Goal: Task Accomplishment & Management: Complete application form

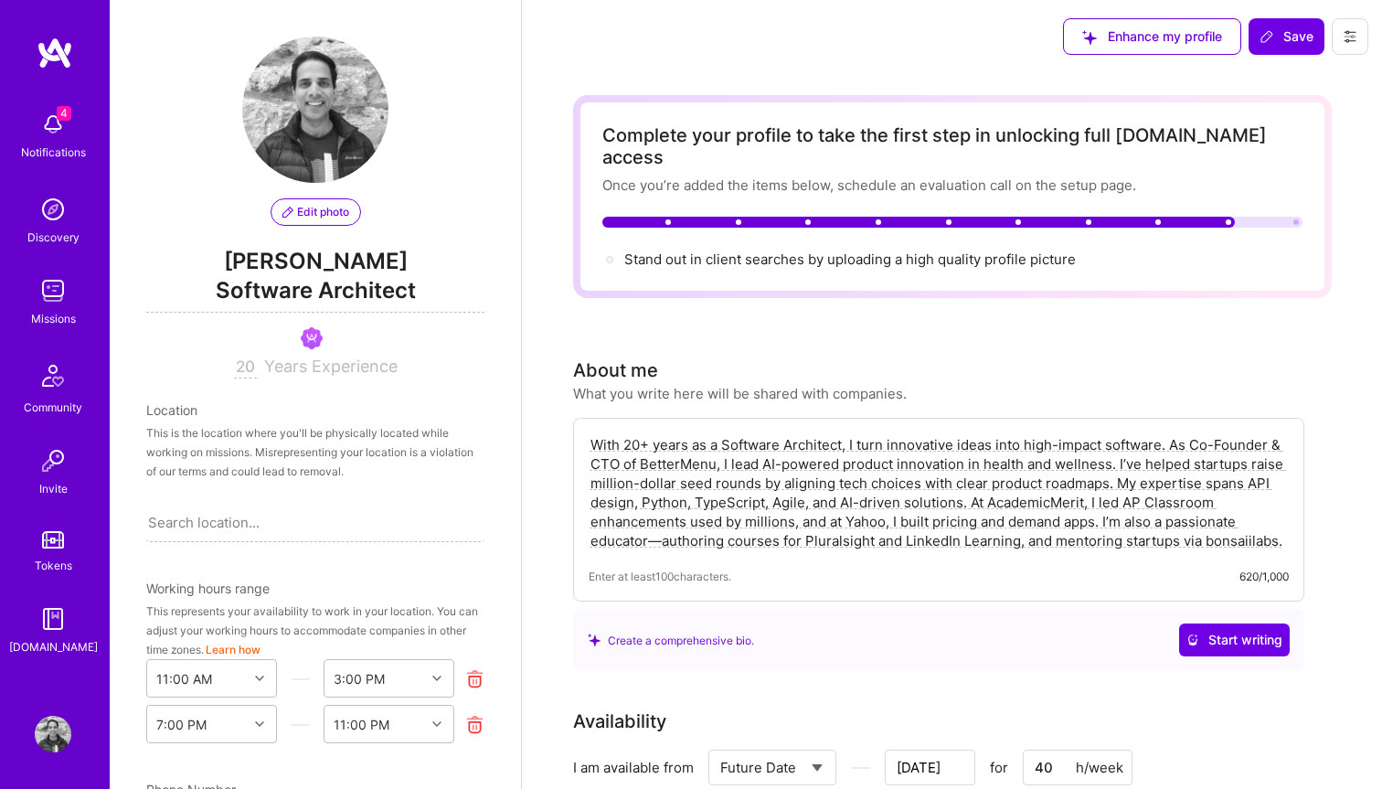
select select "US"
select select "Future Date"
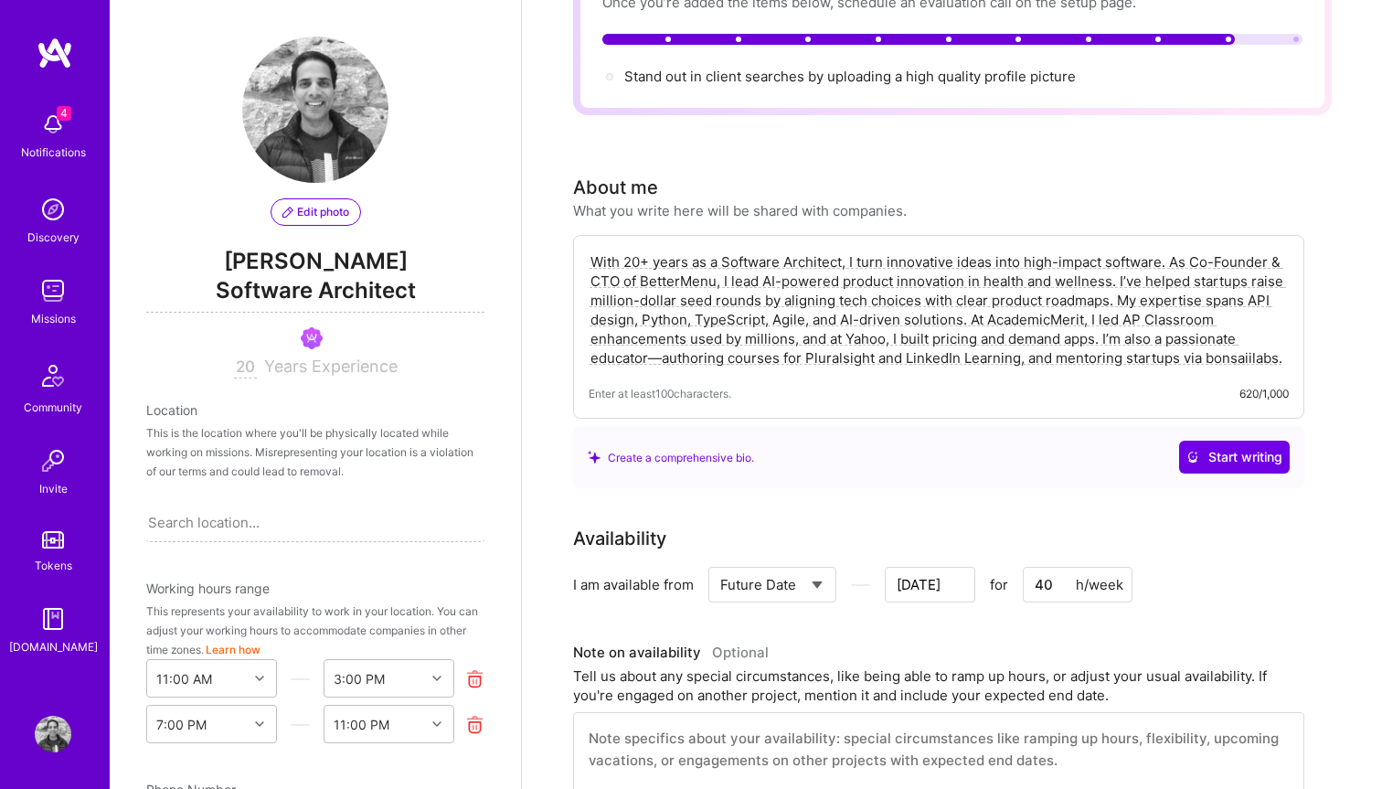
click at [49, 140] on img at bounding box center [53, 124] width 37 height 37
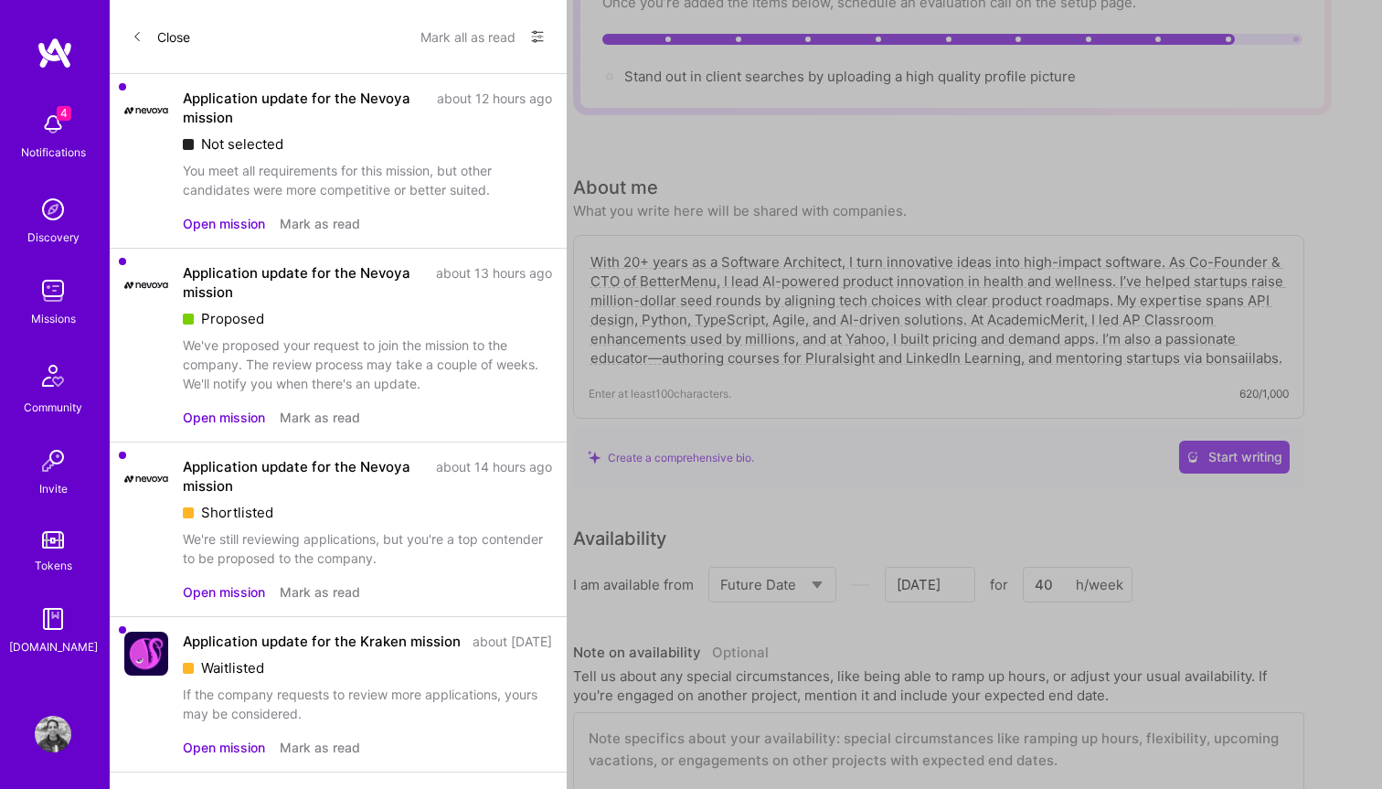
click at [223, 418] on button "Open mission" at bounding box center [224, 417] width 82 height 19
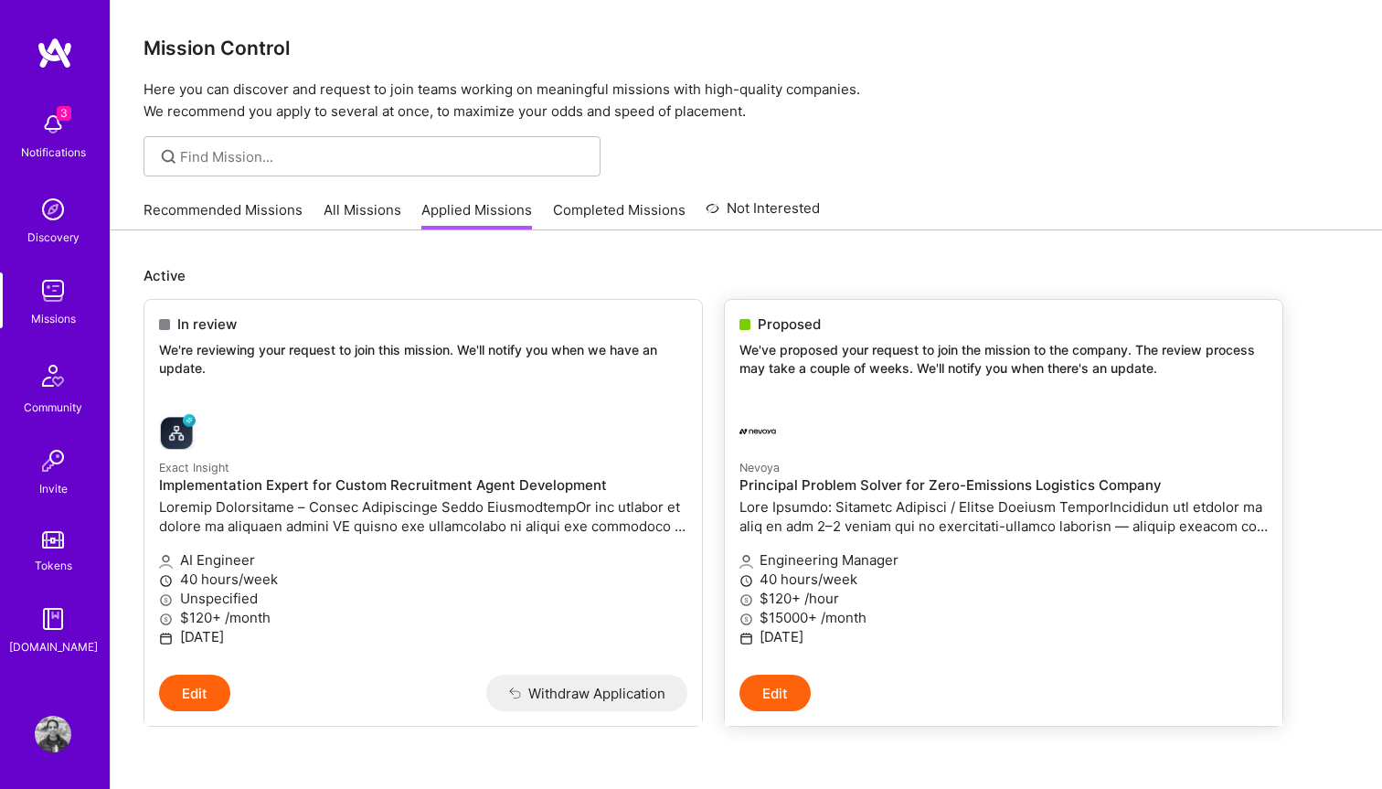
click at [822, 369] on p "We've proposed your request to join the mission to the company. The review proc…" at bounding box center [1003, 359] width 528 height 36
click at [824, 368] on p "We've proposed your request to join the mission to the company. The review proc…" at bounding box center [1003, 359] width 528 height 36
click at [787, 318] on span "Proposed" at bounding box center [788, 323] width 63 height 19
click at [769, 447] on img at bounding box center [757, 431] width 37 height 37
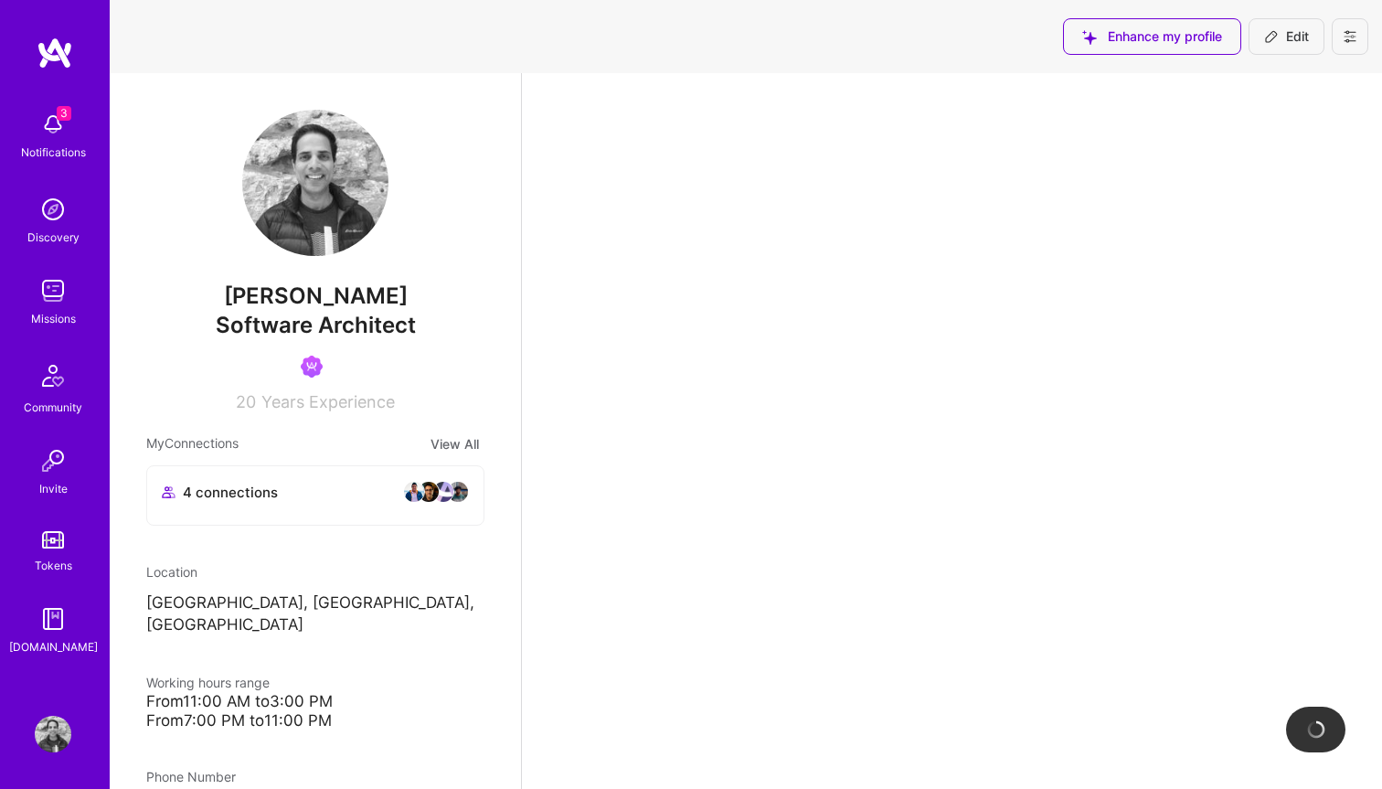
click at [49, 305] on img at bounding box center [53, 290] width 37 height 37
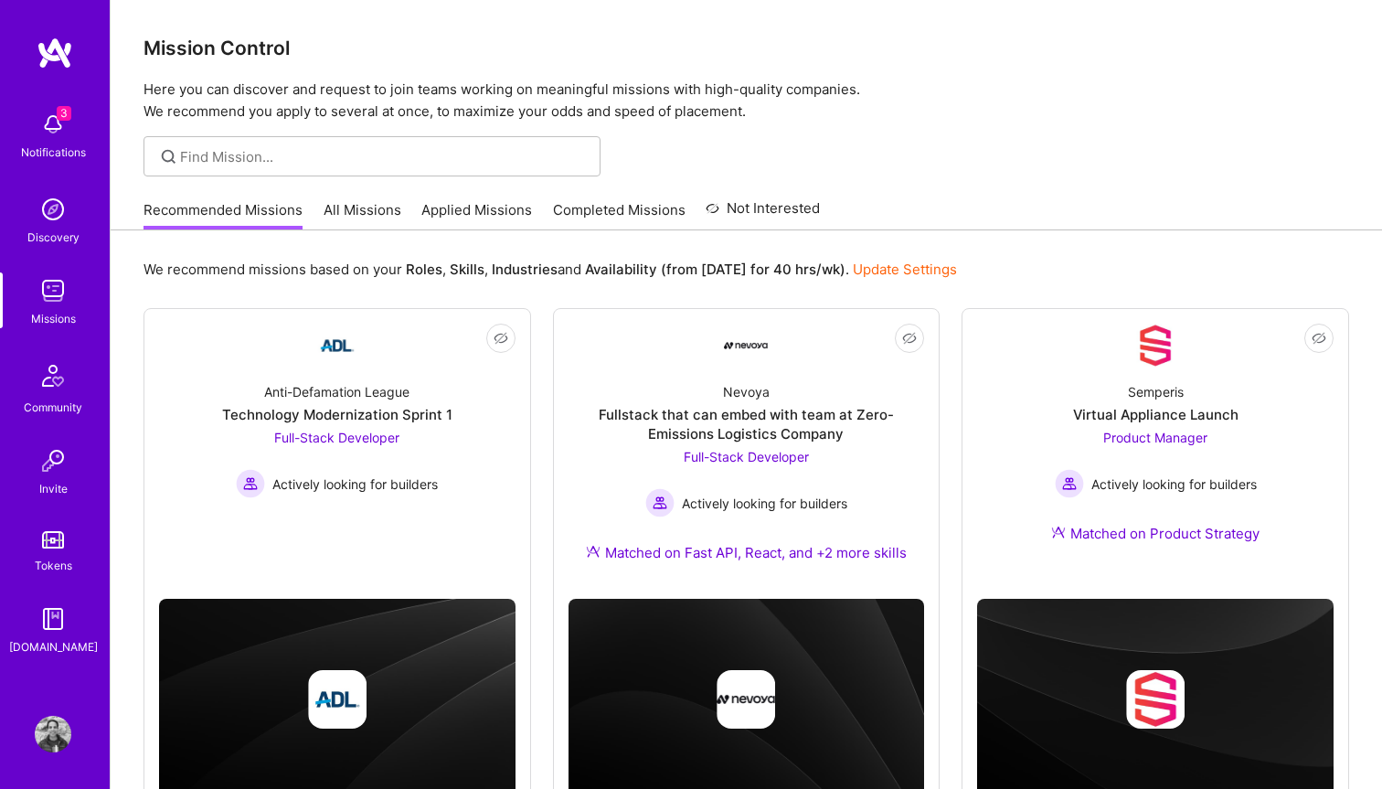
click at [450, 214] on link "Applied Missions" at bounding box center [476, 215] width 111 height 30
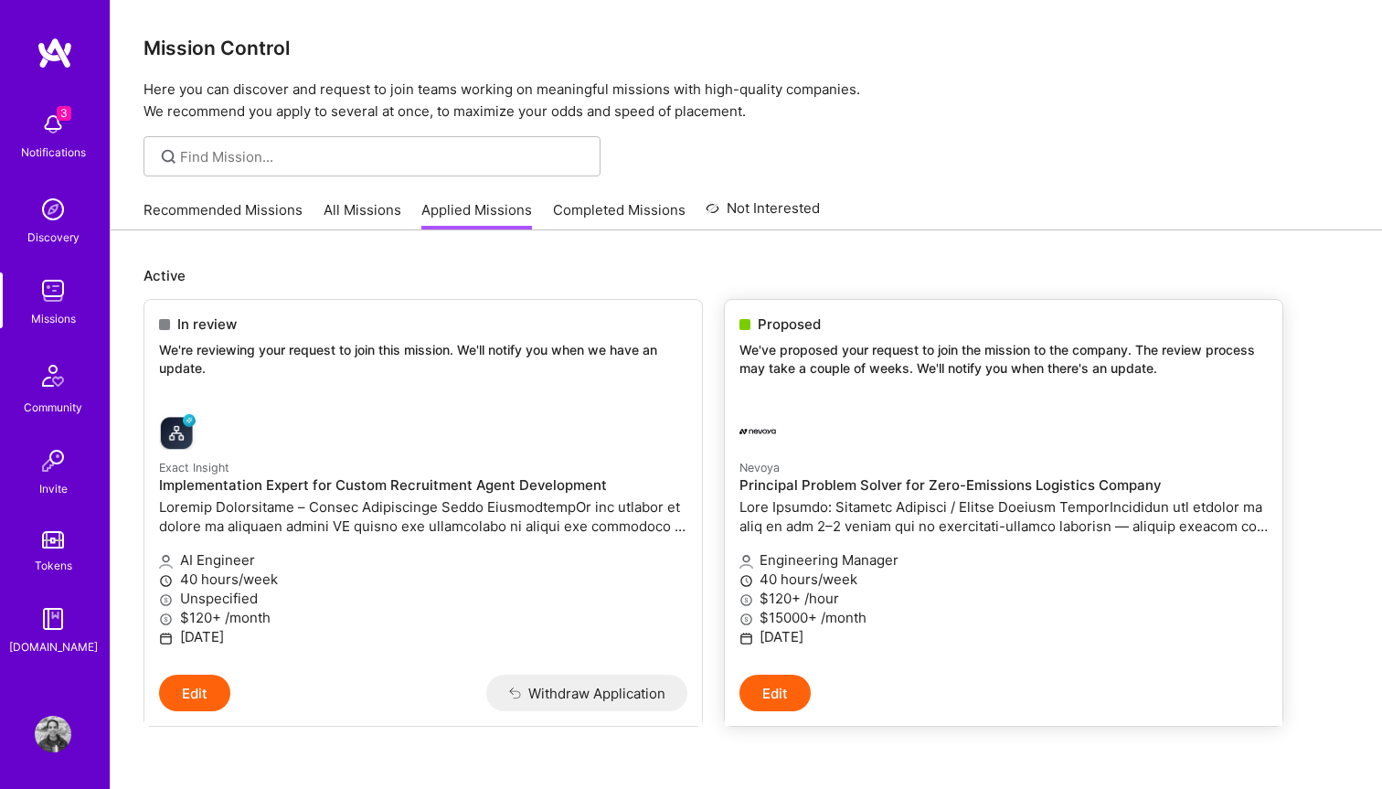
click at [769, 336] on div "Proposed We've proposed your request to join the mission to the company. The re…" at bounding box center [1003, 349] width 557 height 99
click at [771, 352] on p "We've proposed your request to join the mission to the company. The review proc…" at bounding box center [1003, 359] width 528 height 36
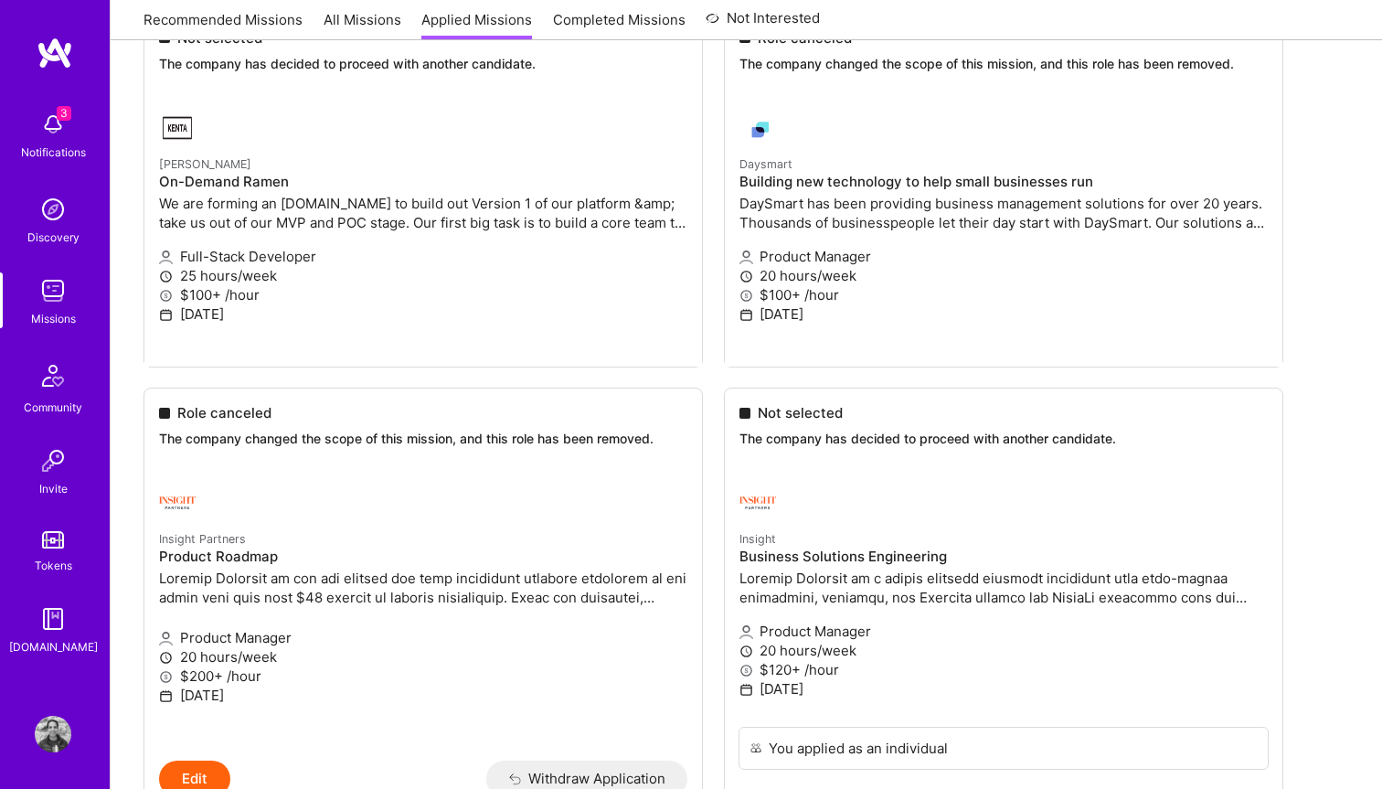
scroll to position [3310, 0]
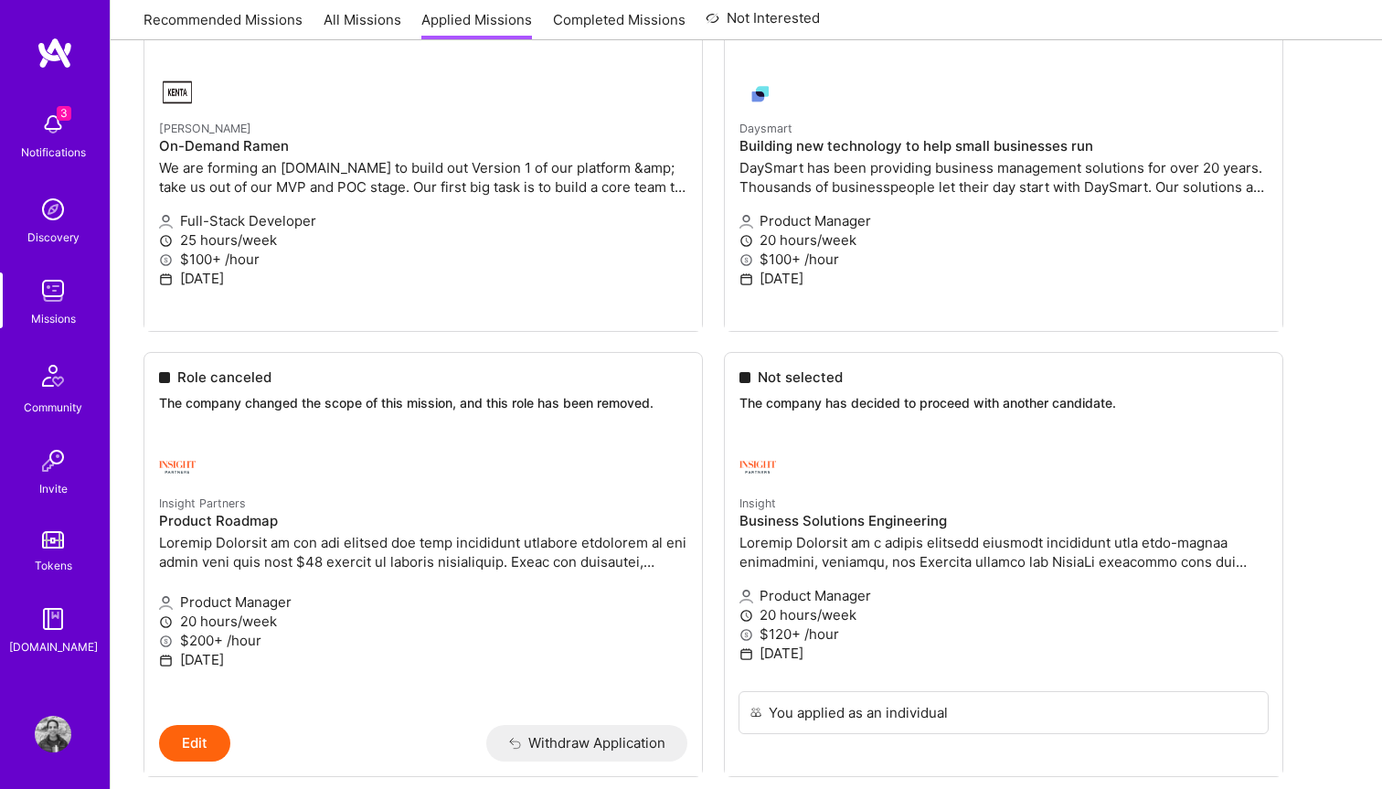
click at [50, 120] on img at bounding box center [53, 124] width 37 height 37
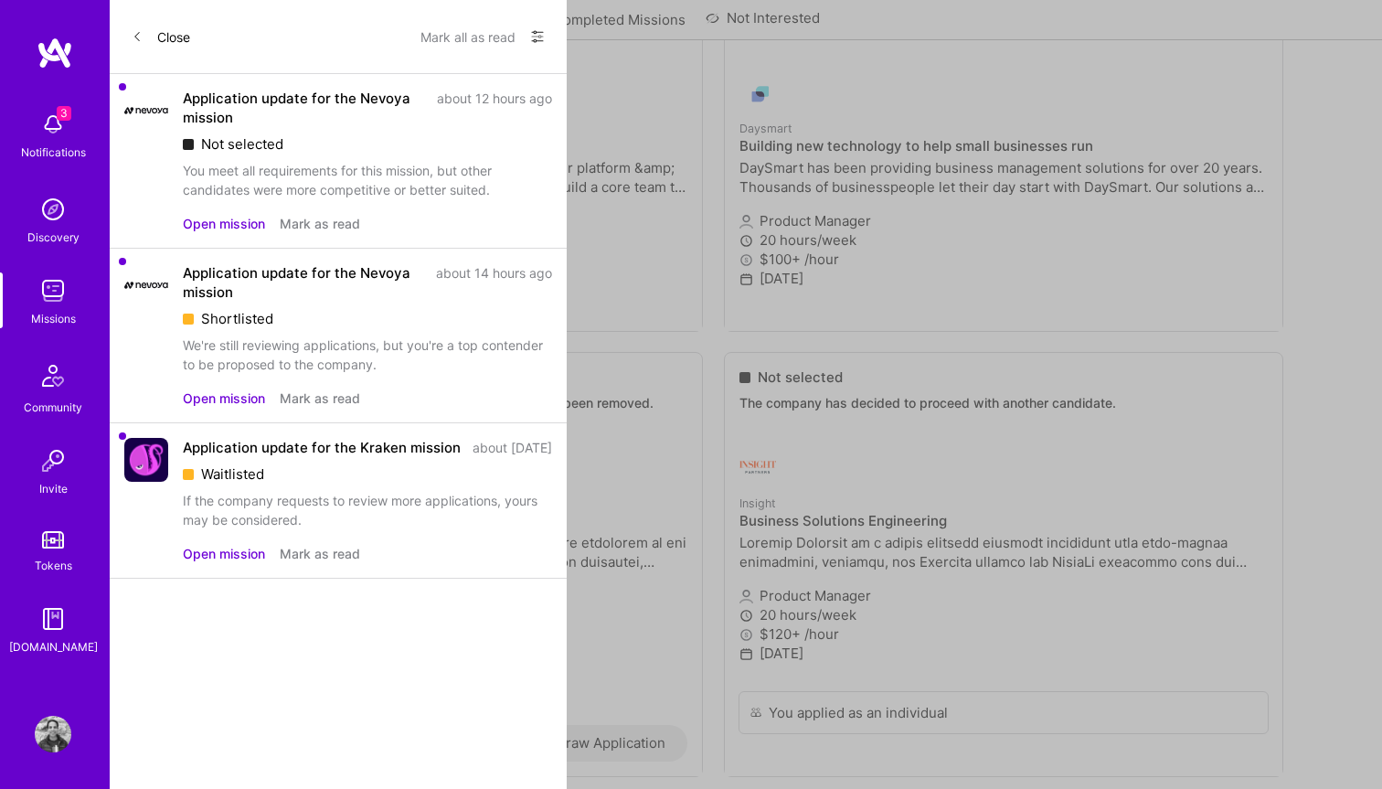
click at [251, 348] on div "We're still reviewing applications, but you're a top contender to be proposed t…" at bounding box center [367, 354] width 369 height 38
click at [243, 403] on button "Open mission" at bounding box center [224, 397] width 82 height 19
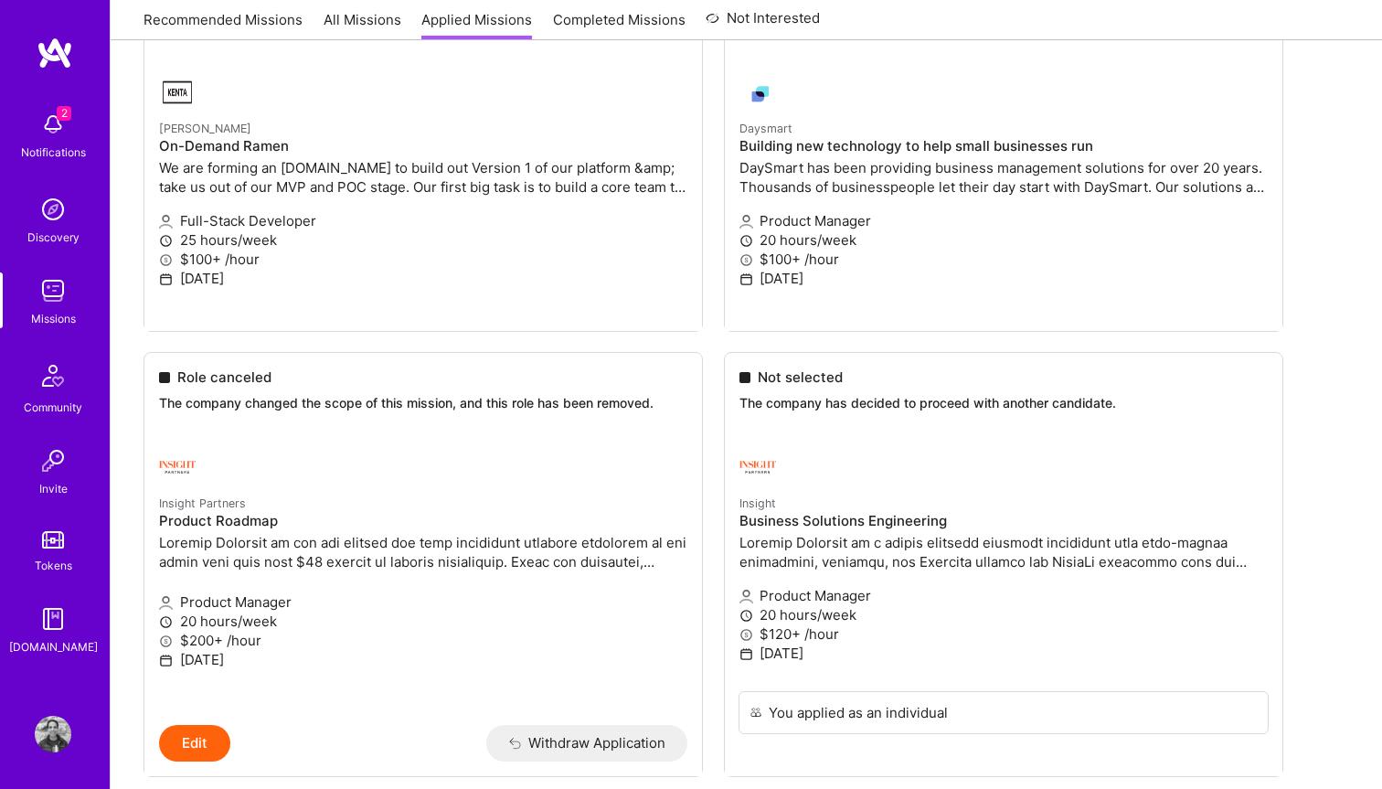
click at [46, 118] on img at bounding box center [53, 124] width 37 height 37
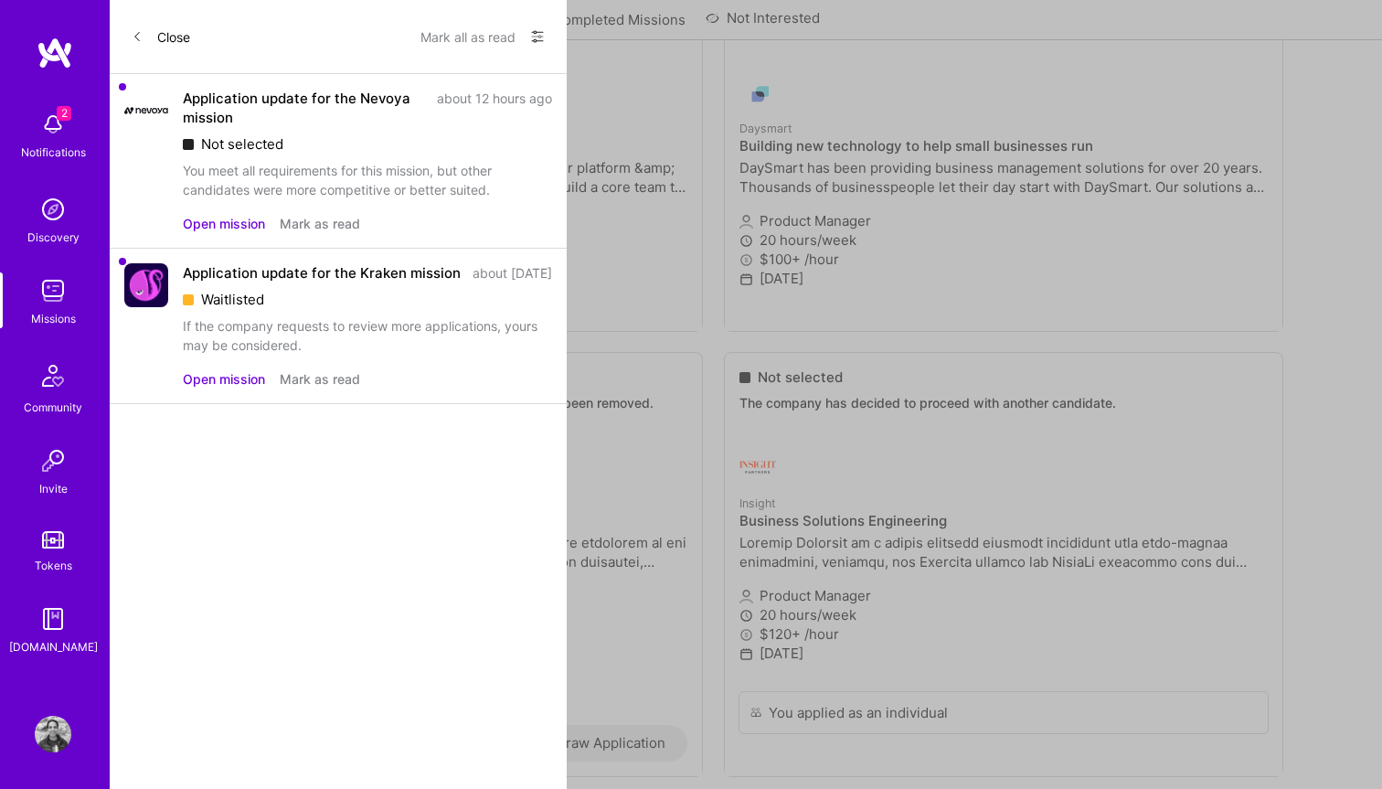
click at [318, 388] on button "Mark as read" at bounding box center [320, 378] width 80 height 19
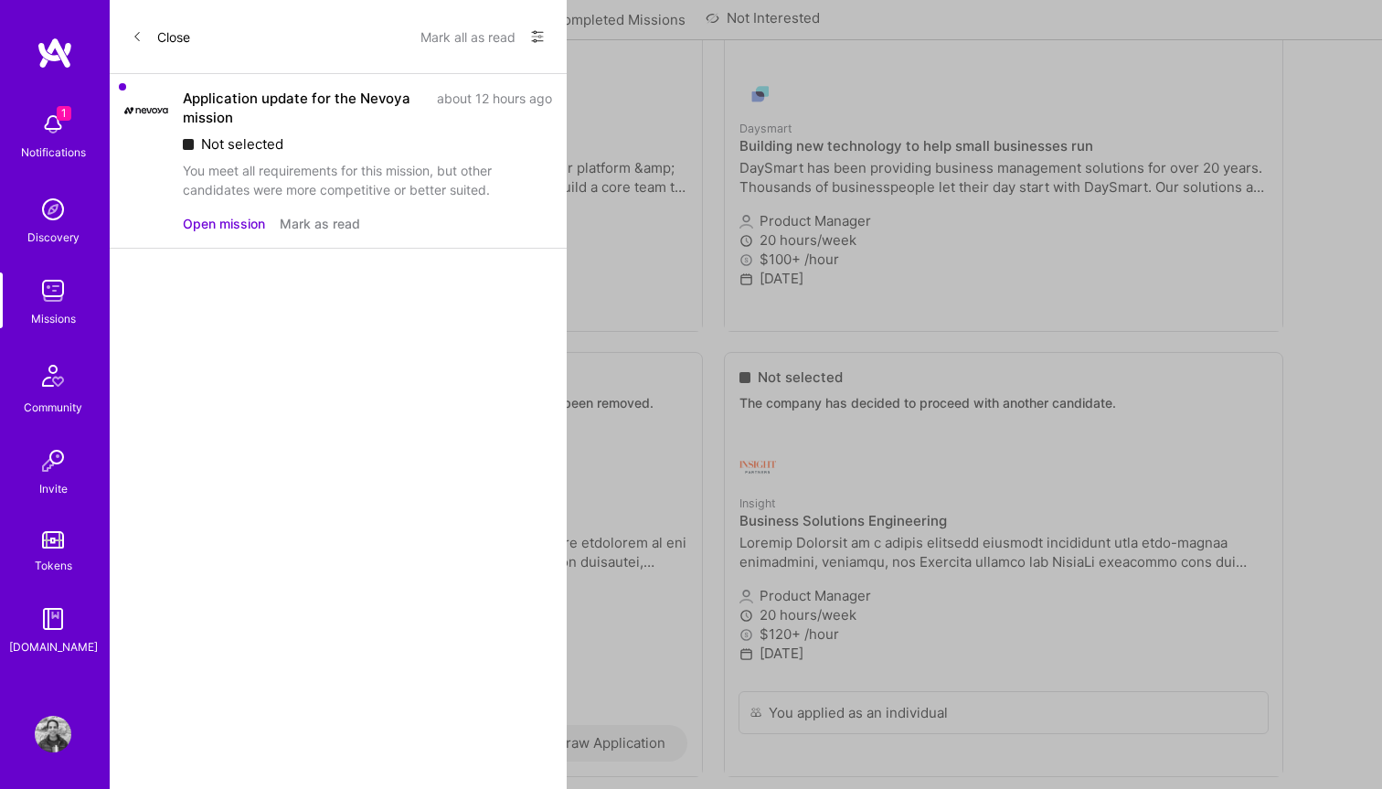
click at [217, 218] on button "Open mission" at bounding box center [224, 223] width 82 height 19
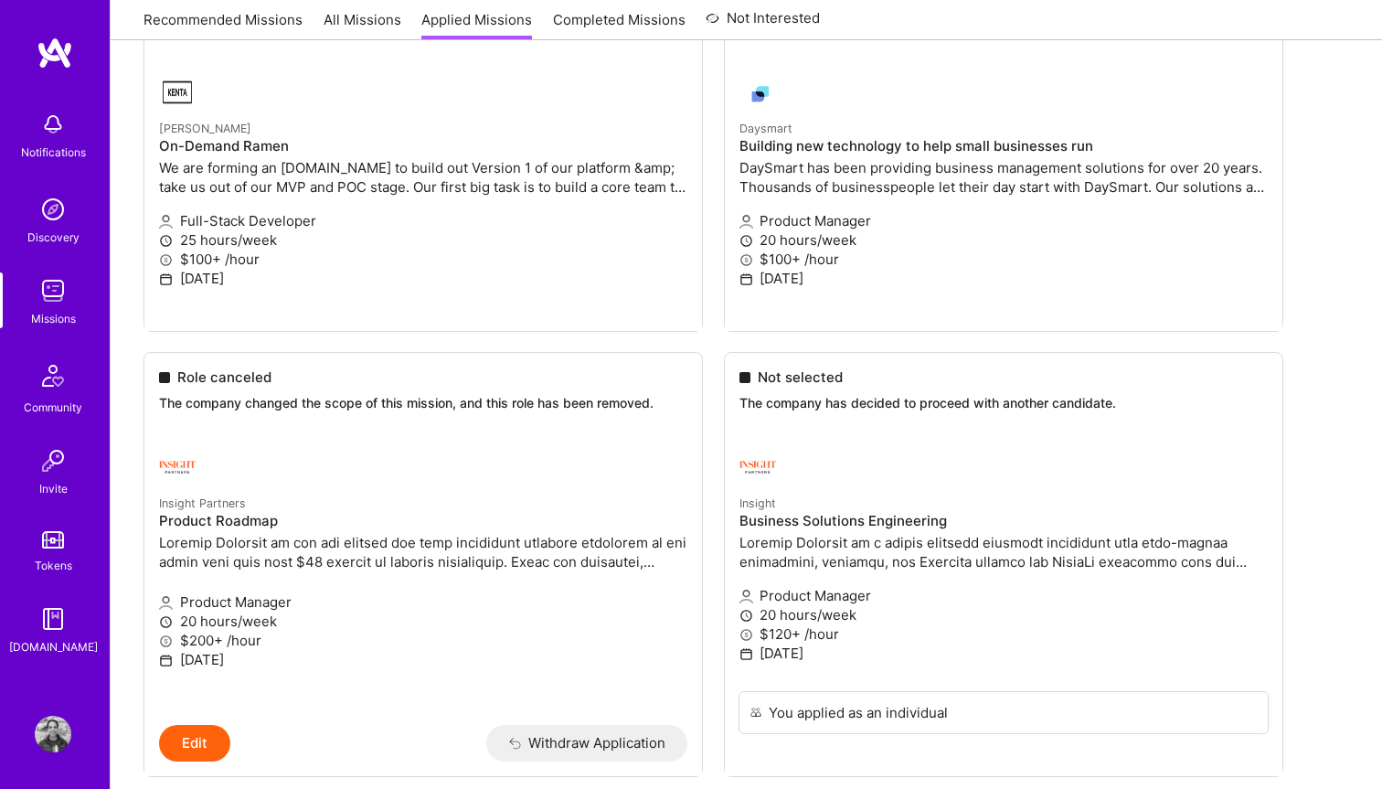
click at [52, 230] on div "Discovery" at bounding box center [53, 237] width 52 height 19
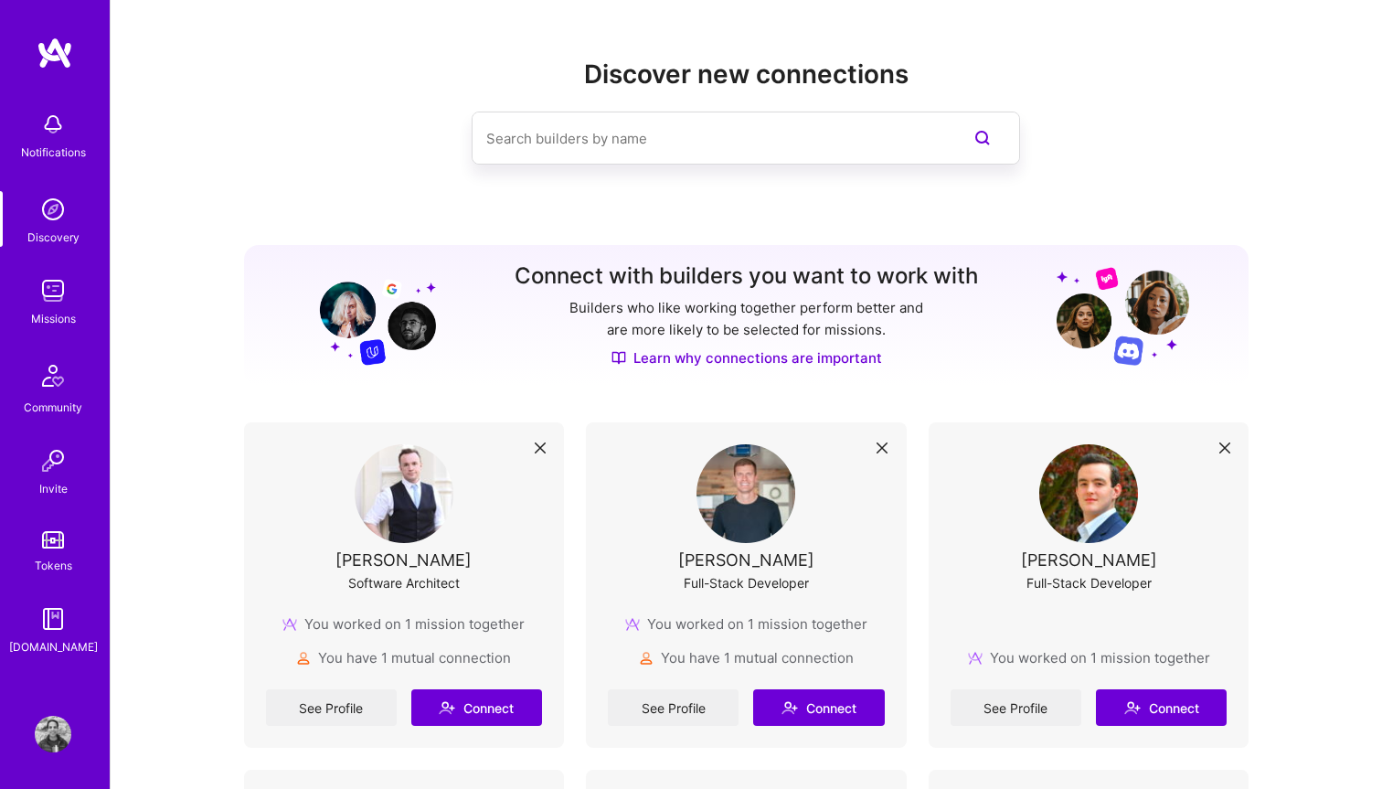
click at [55, 310] on div "Missions" at bounding box center [53, 318] width 45 height 19
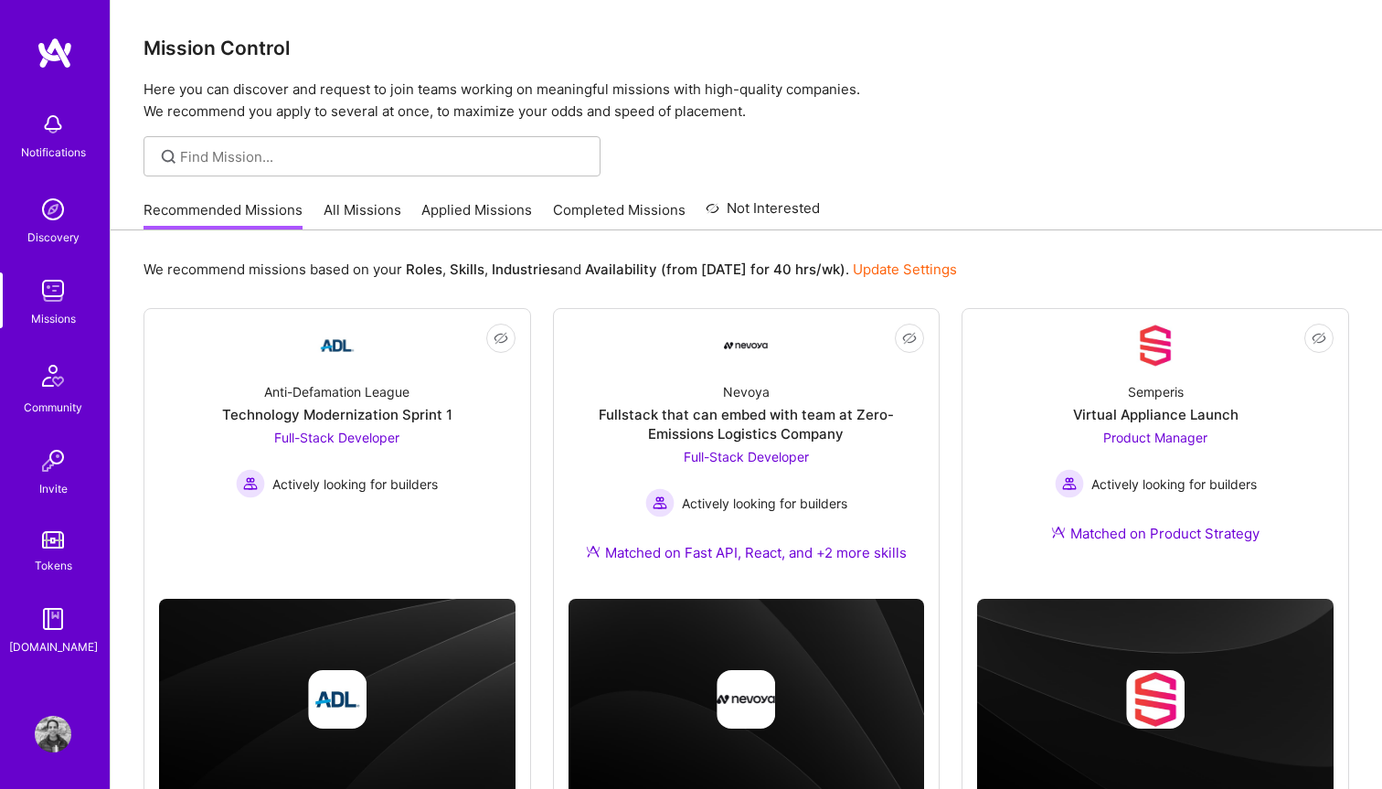
click at [624, 210] on link "Completed Missions" at bounding box center [619, 215] width 132 height 30
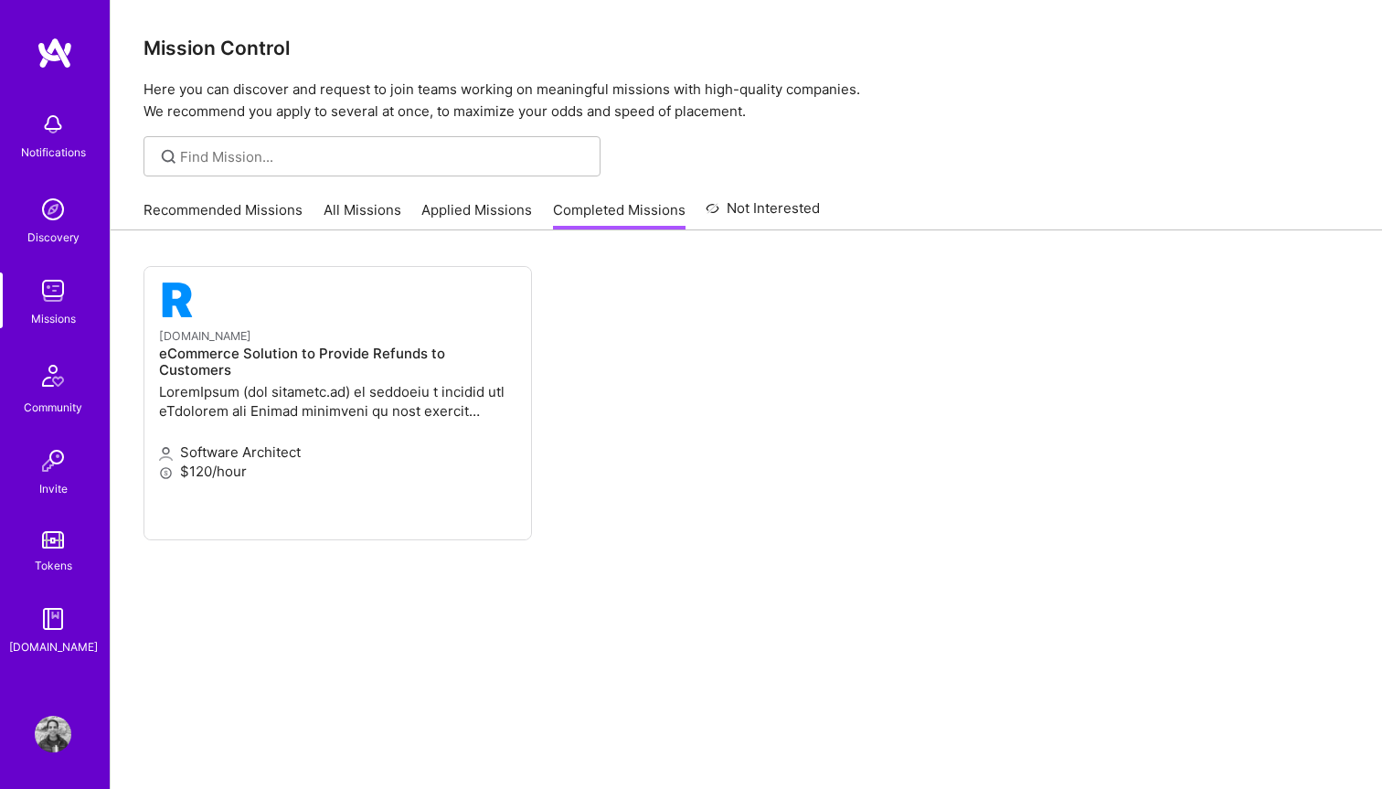
click at [479, 219] on link "Applied Missions" at bounding box center [476, 215] width 111 height 30
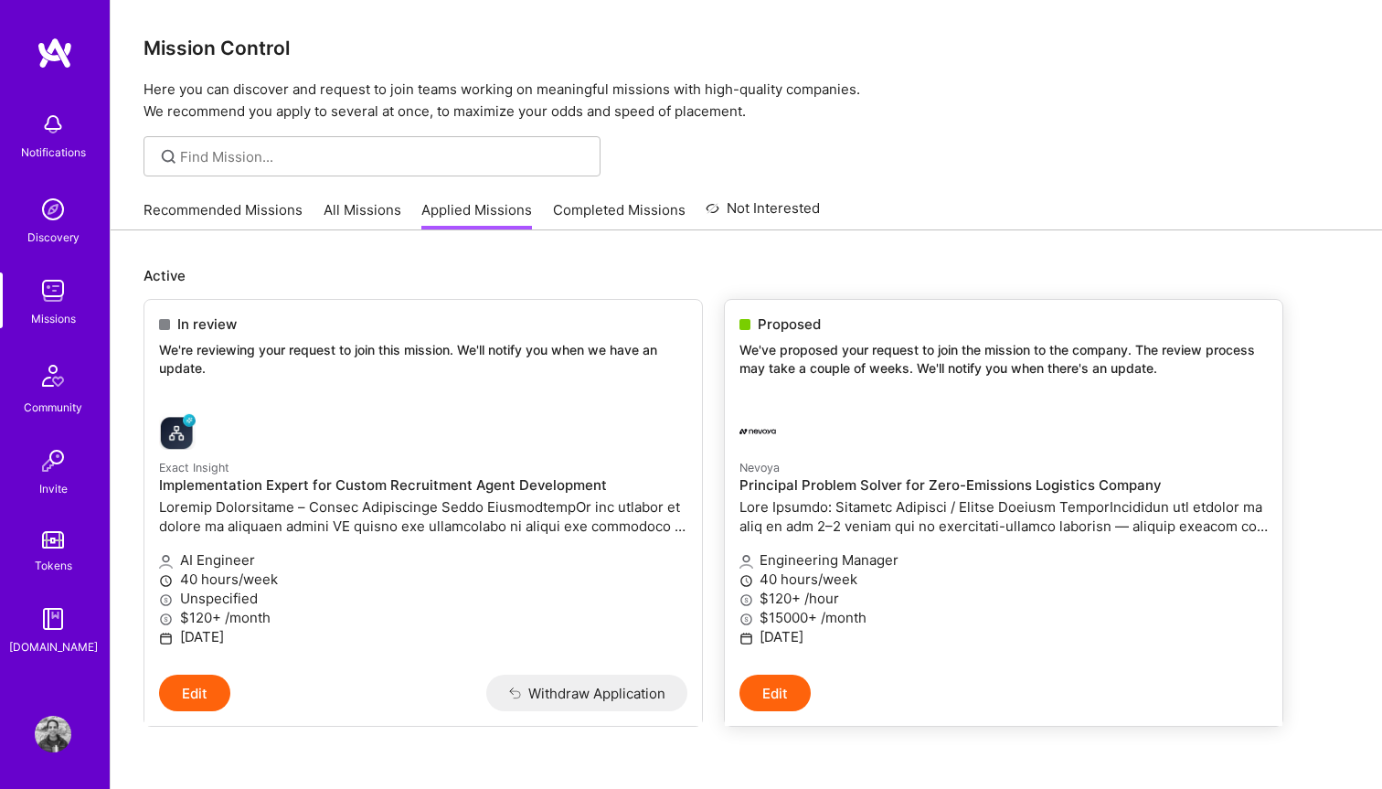
click at [830, 330] on div "Proposed" at bounding box center [1003, 323] width 528 height 19
click at [813, 354] on p "We've proposed your request to join the mission to the company. The review proc…" at bounding box center [1003, 359] width 528 height 36
click at [805, 492] on h4 "Principal Problem Solver for Zero-Emissions Logistics Company" at bounding box center [1003, 485] width 528 height 16
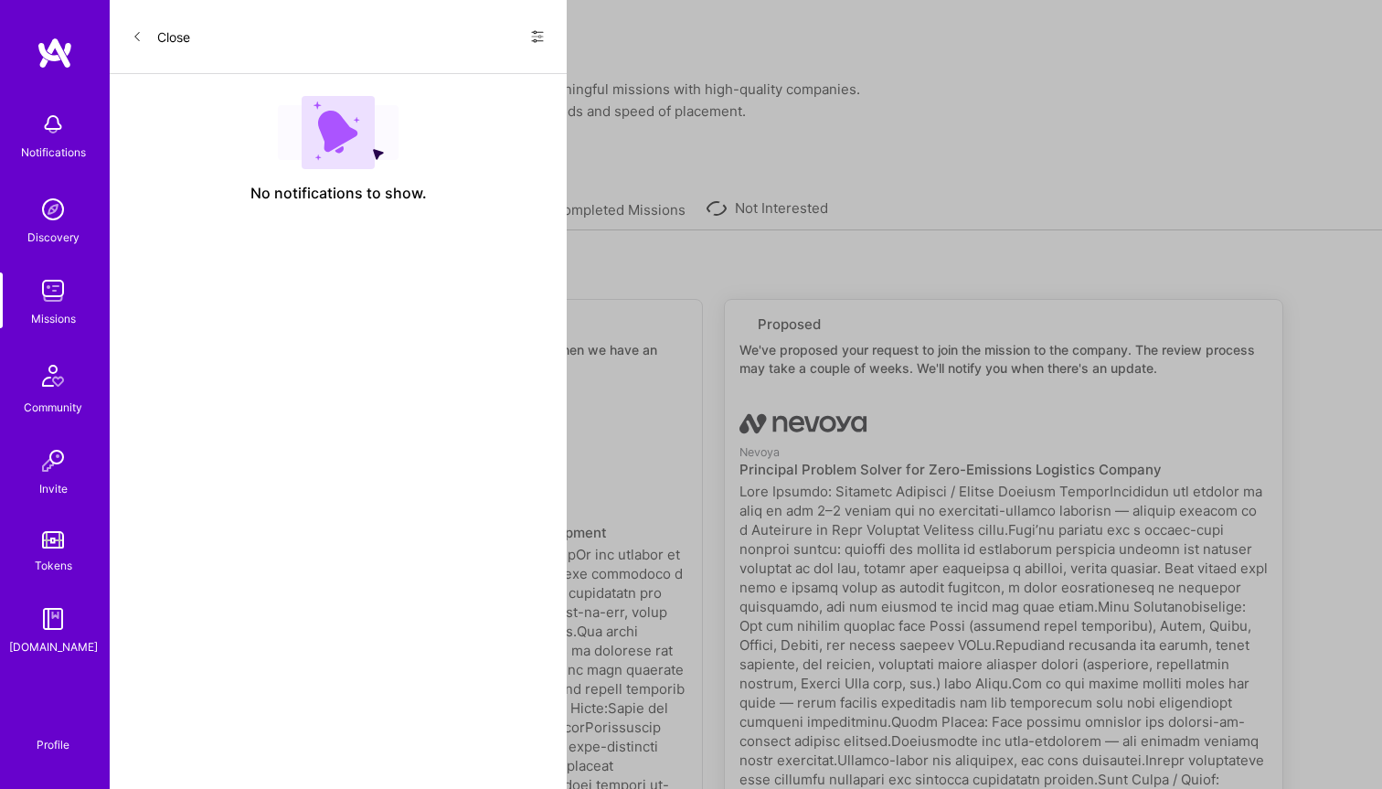
select select "US"
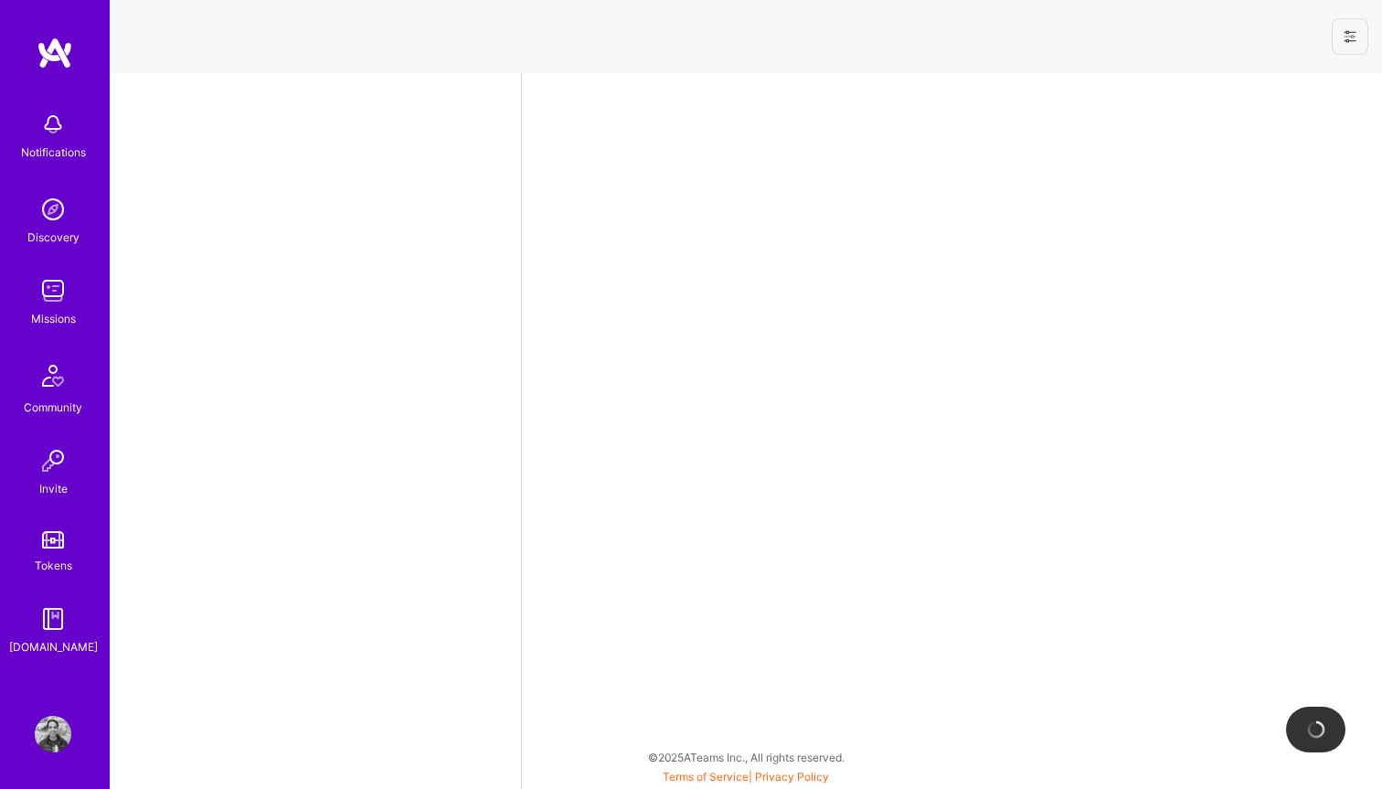
select select "US"
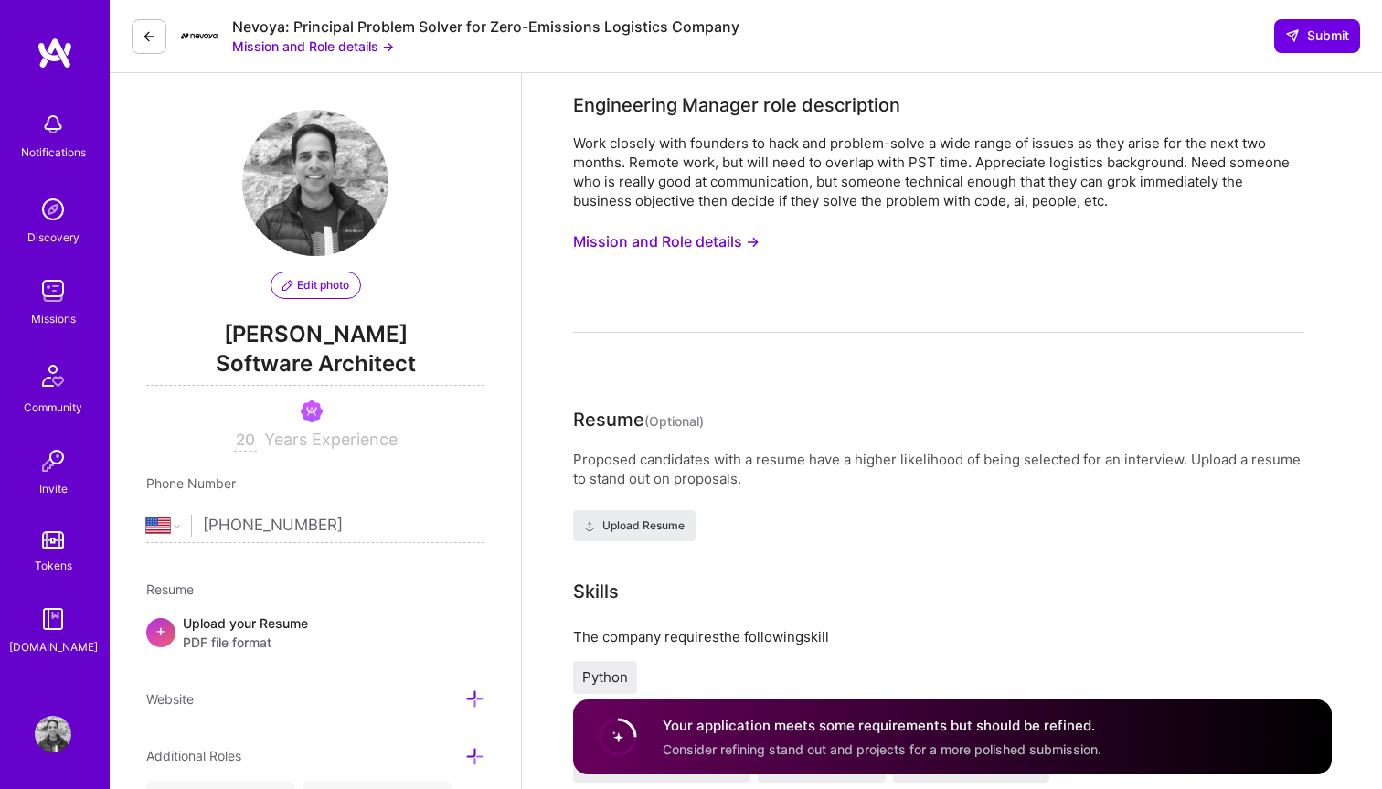
scroll to position [16, 0]
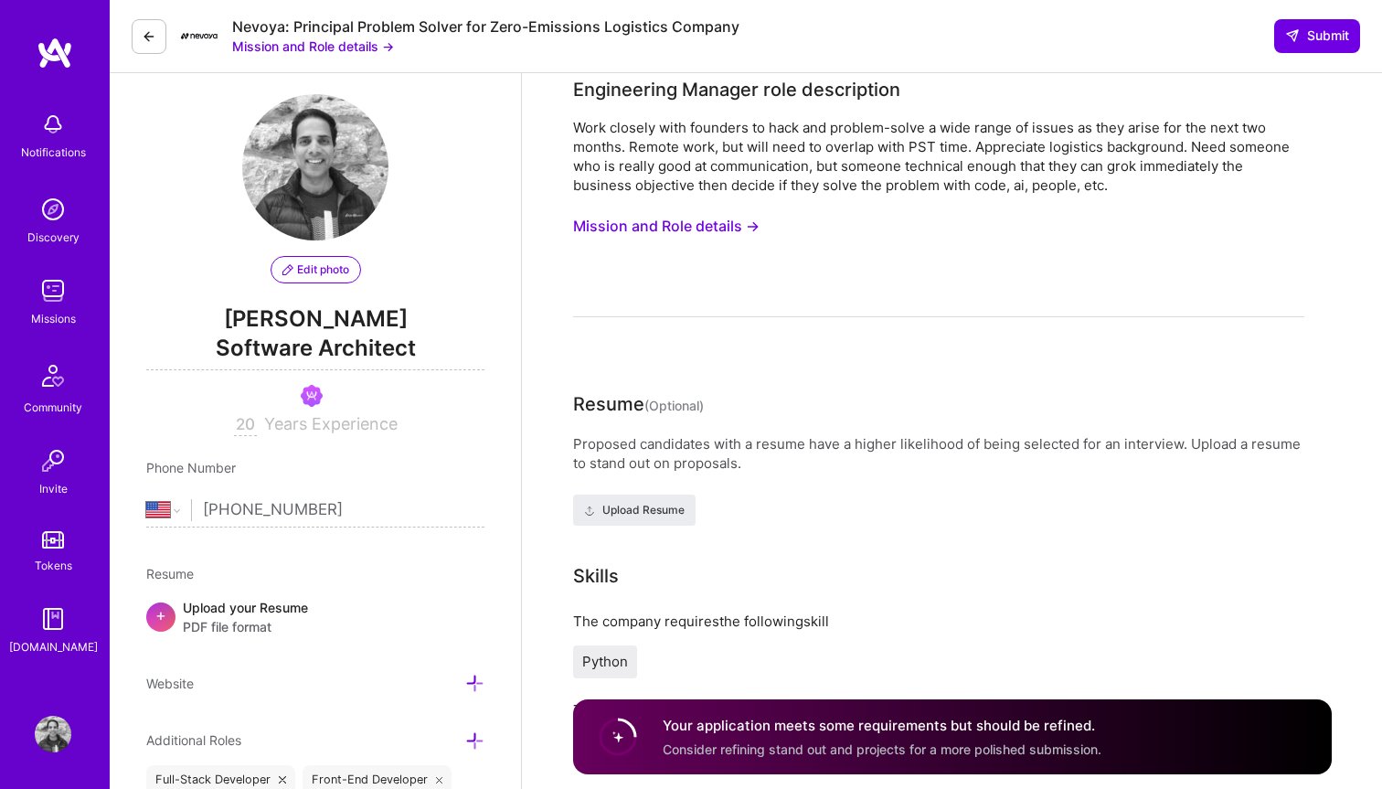
click at [719, 227] on button "Mission and Role details →" at bounding box center [666, 226] width 186 height 34
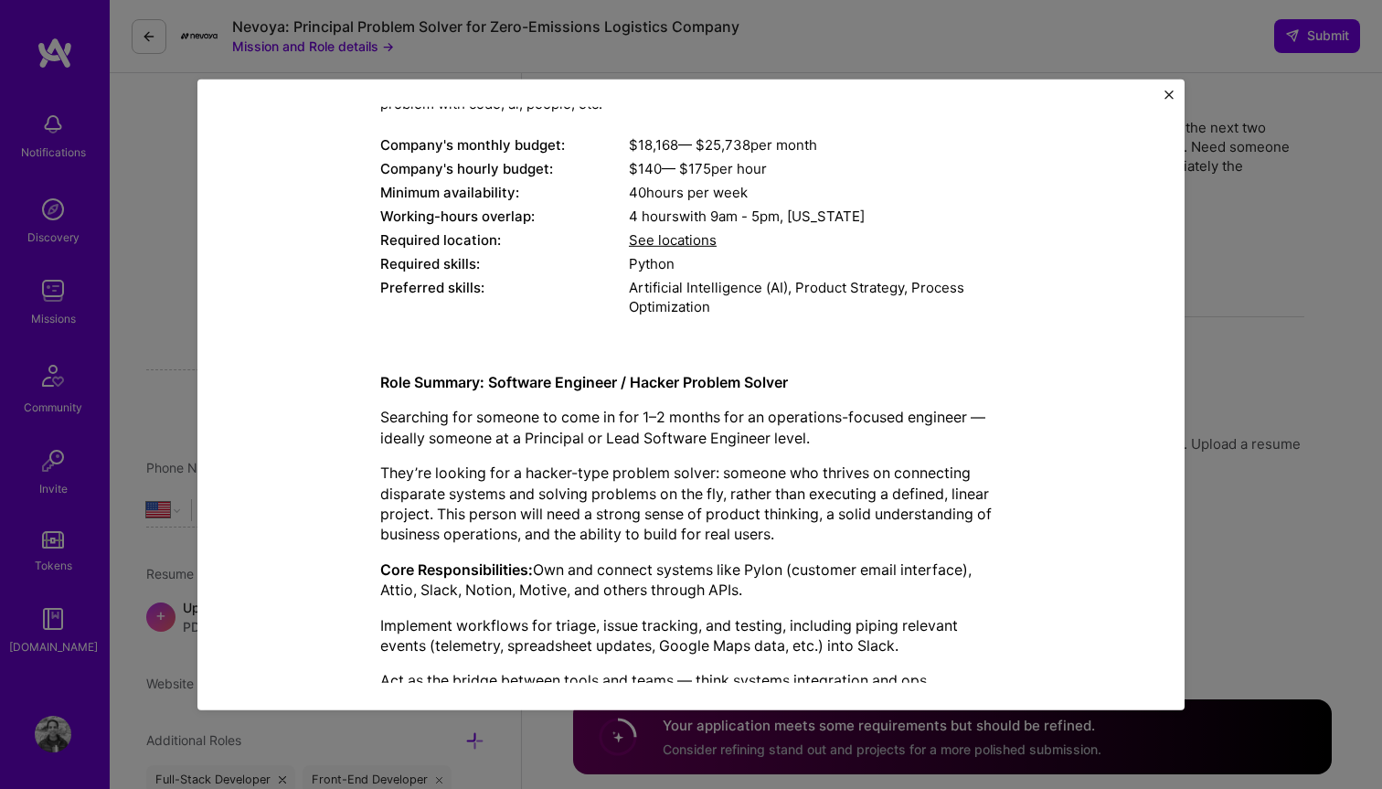
scroll to position [221, 0]
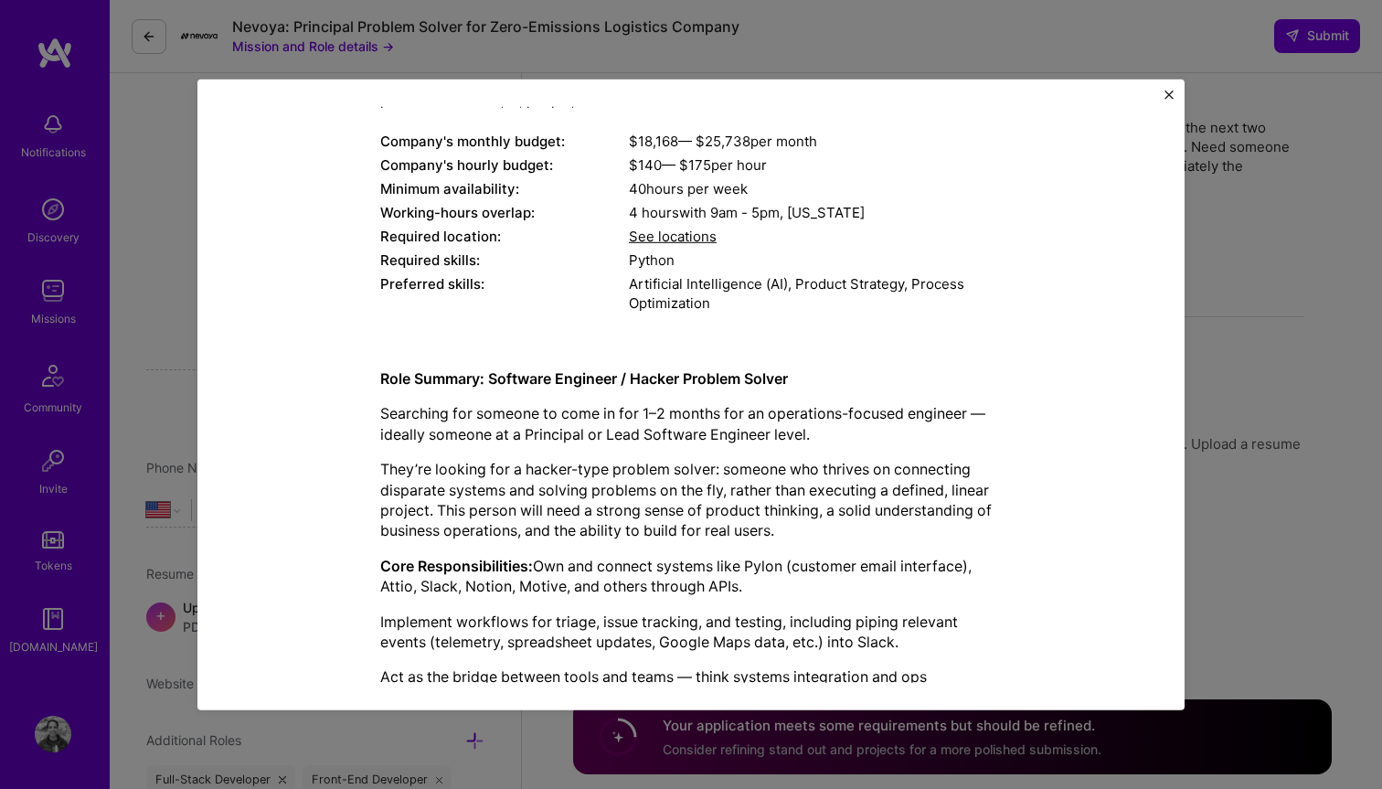
click at [767, 563] on p "Core Responsibilities: Own and connect systems like Pylon (customer email inter…" at bounding box center [690, 576] width 621 height 41
copy p "Pylon"
click at [383, 582] on p "Core Responsibilities: Own and connect systems like Pylon (customer email inter…" at bounding box center [690, 576] width 621 height 41
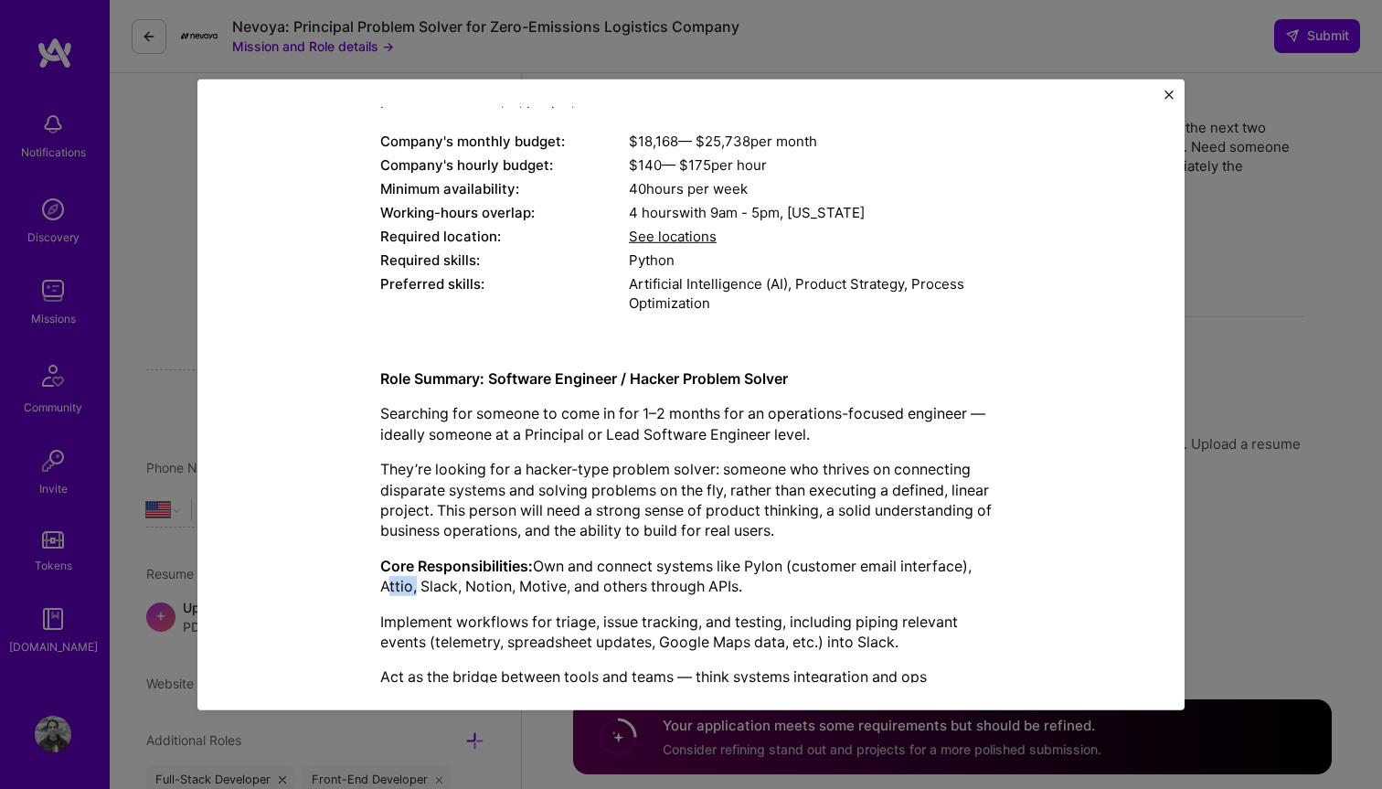
copy p "Attio"
click at [545, 581] on p "Core Responsibilities: Own and connect systems like Pylon (customer email inter…" at bounding box center [690, 576] width 621 height 41
copy p "Motive"
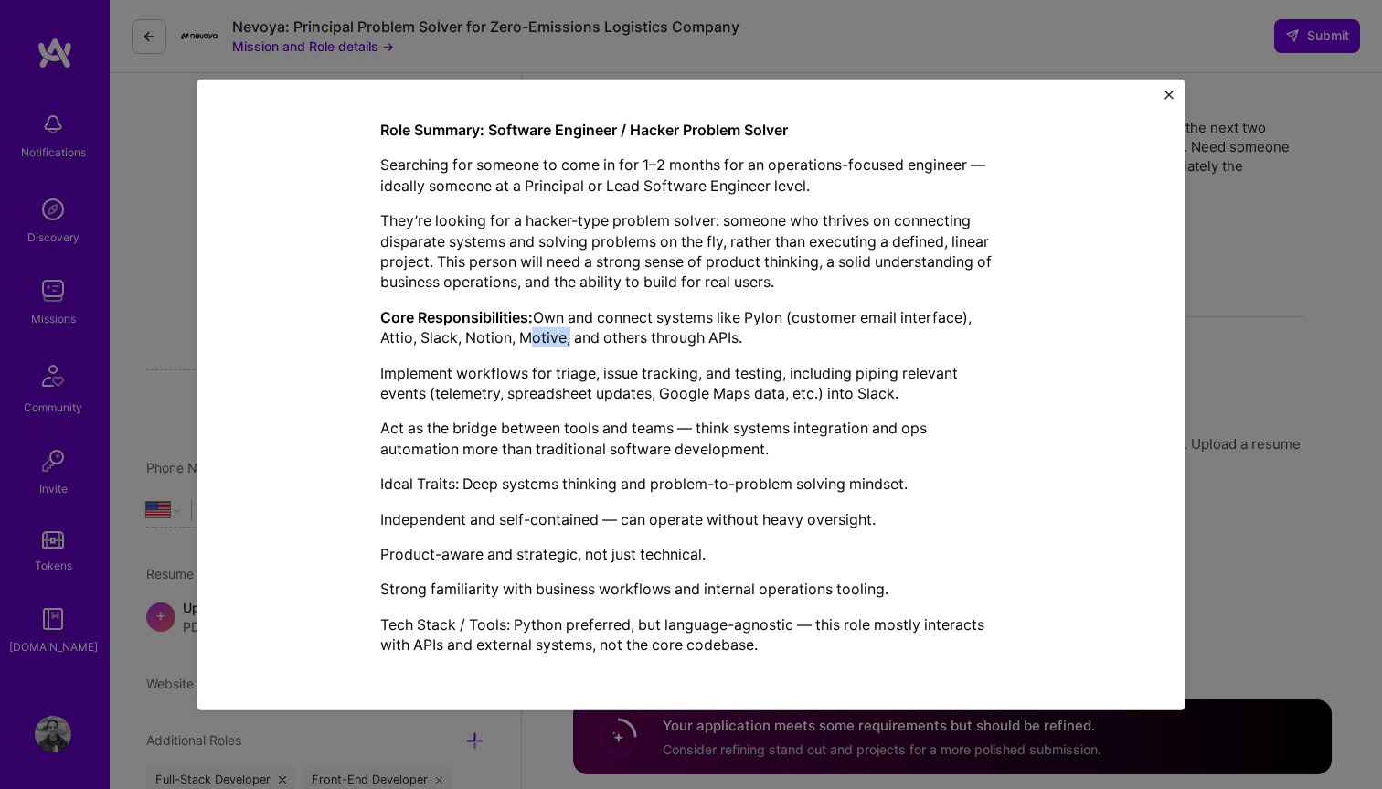
scroll to position [471, 0]
click at [1346, 363] on div "Mission Description and Role Details Engineering Manager role description Work …" at bounding box center [691, 394] width 1382 height 789
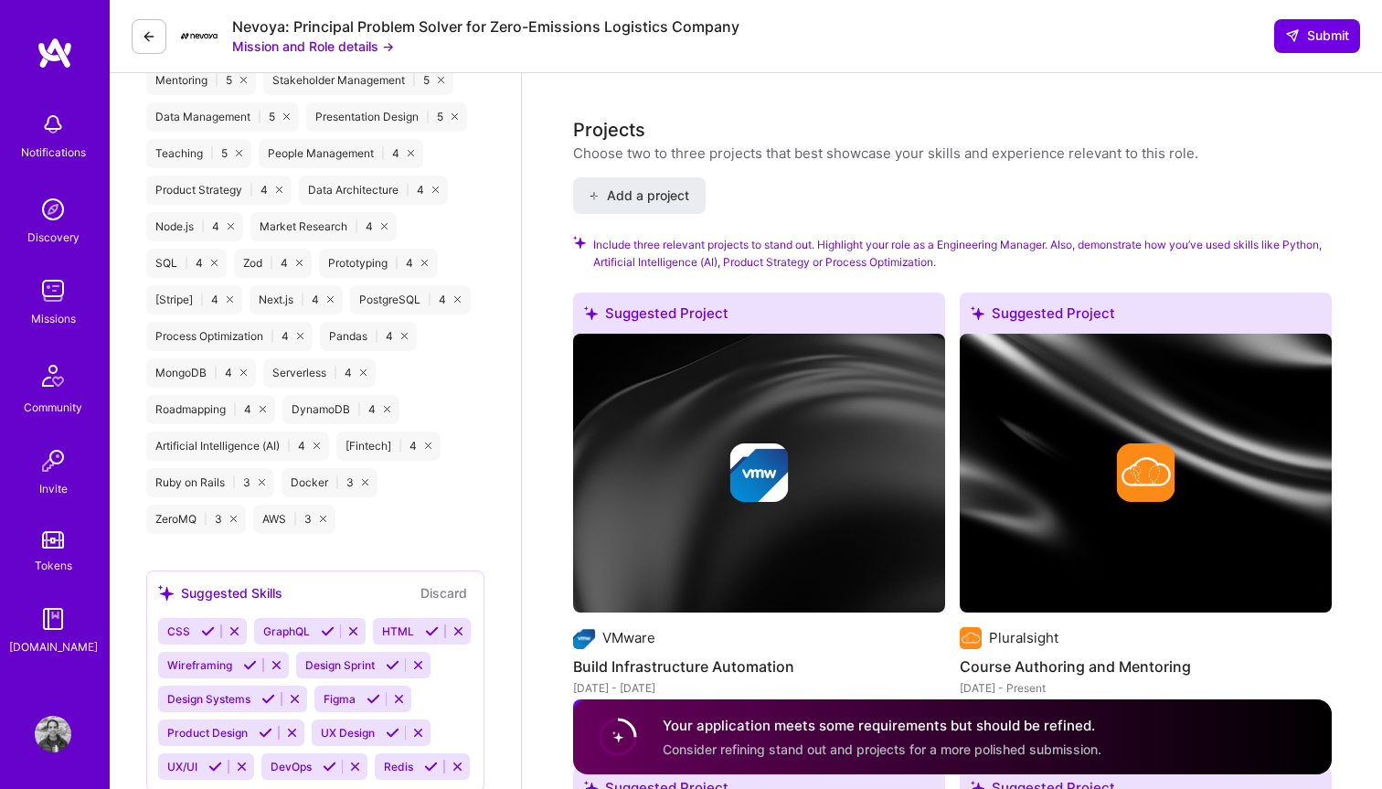
scroll to position [0, 0]
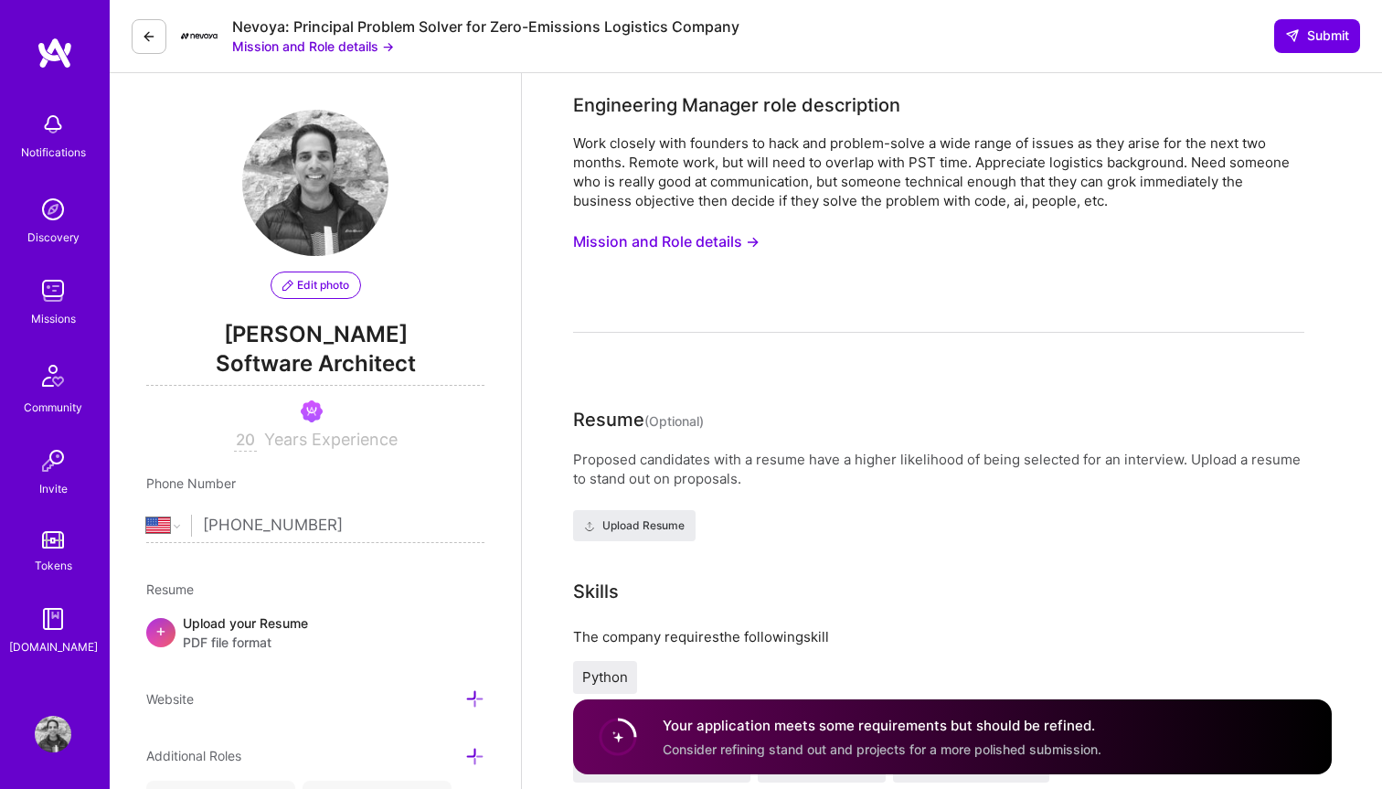
click at [134, 37] on button at bounding box center [149, 36] width 35 height 35
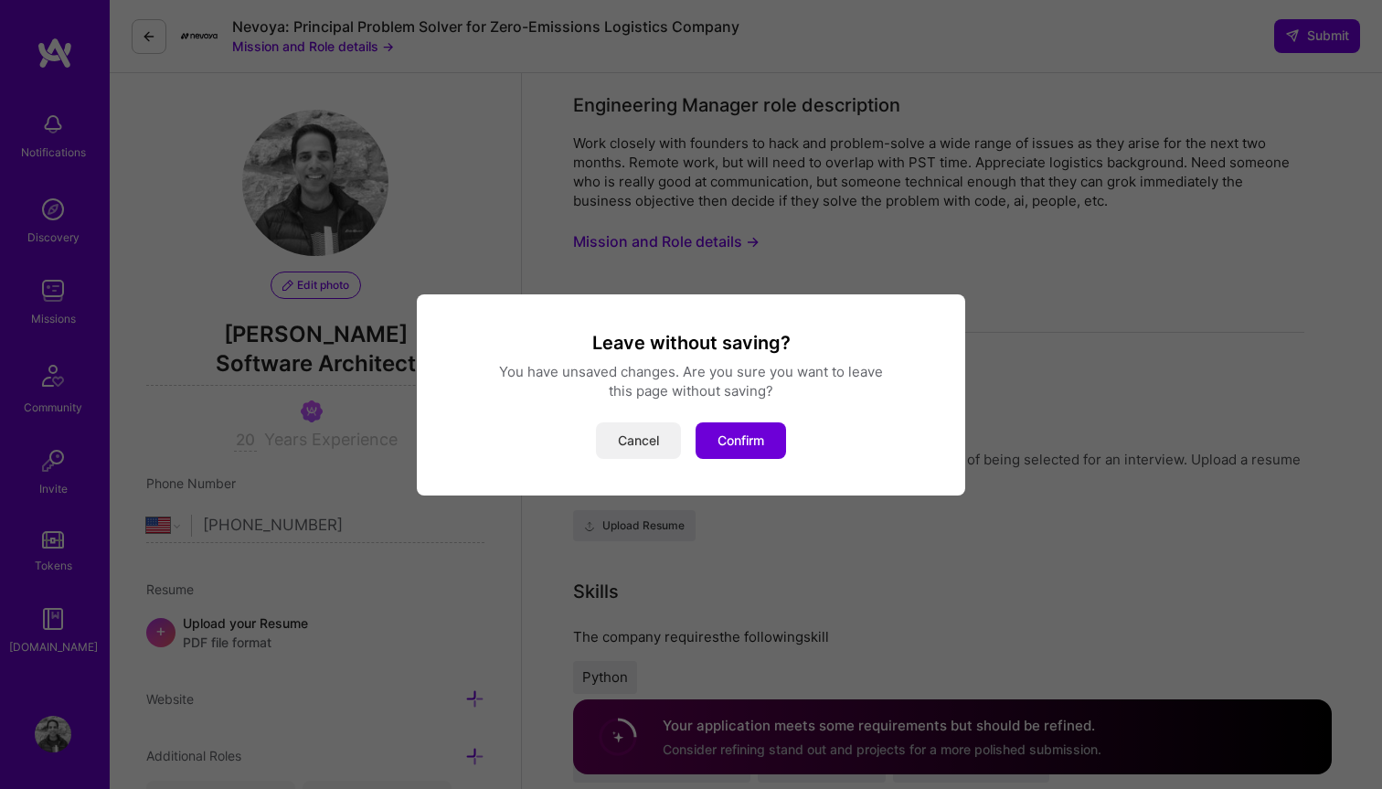
click at [636, 443] on button "Cancel" at bounding box center [638, 440] width 85 height 37
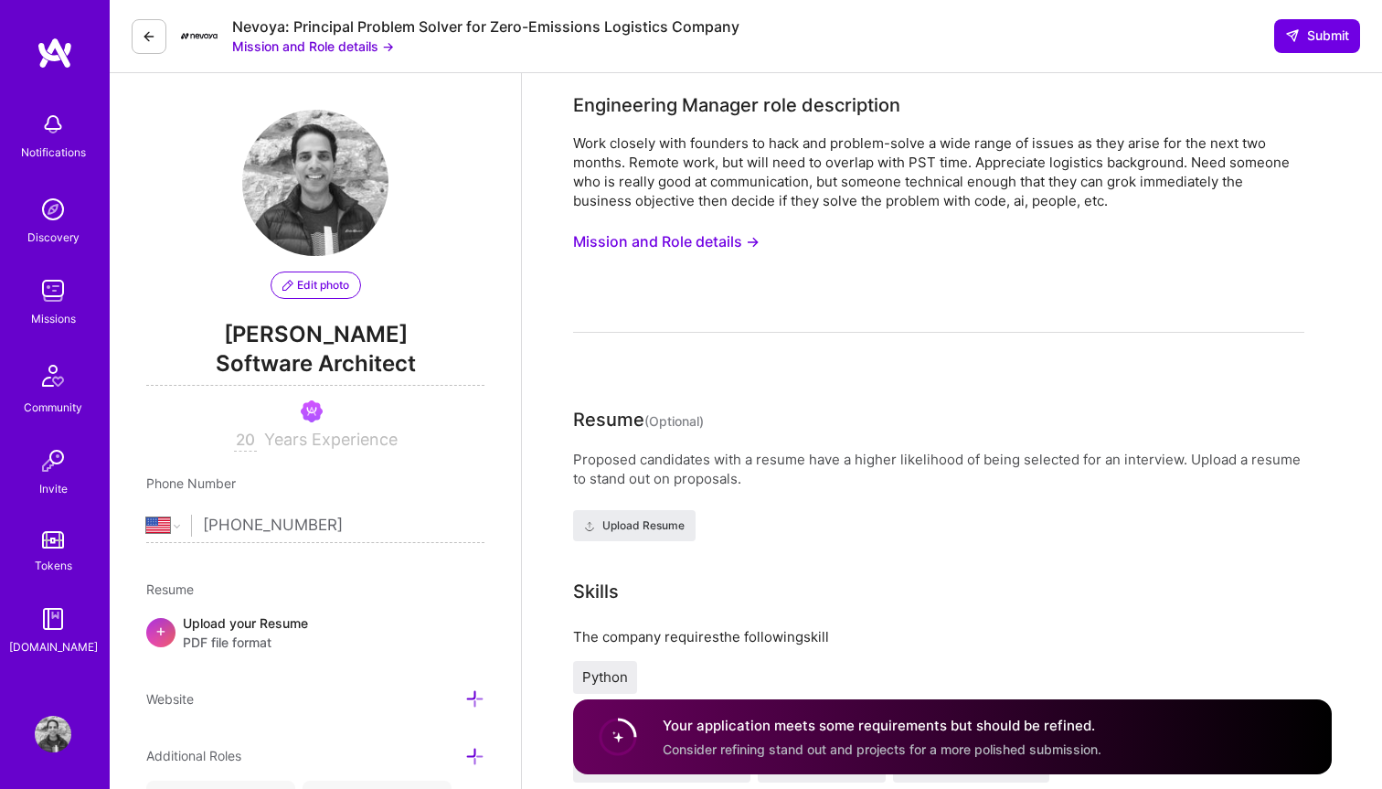
click at [44, 48] on img at bounding box center [55, 53] width 37 height 33
